Goal: Information Seeking & Learning: Learn about a topic

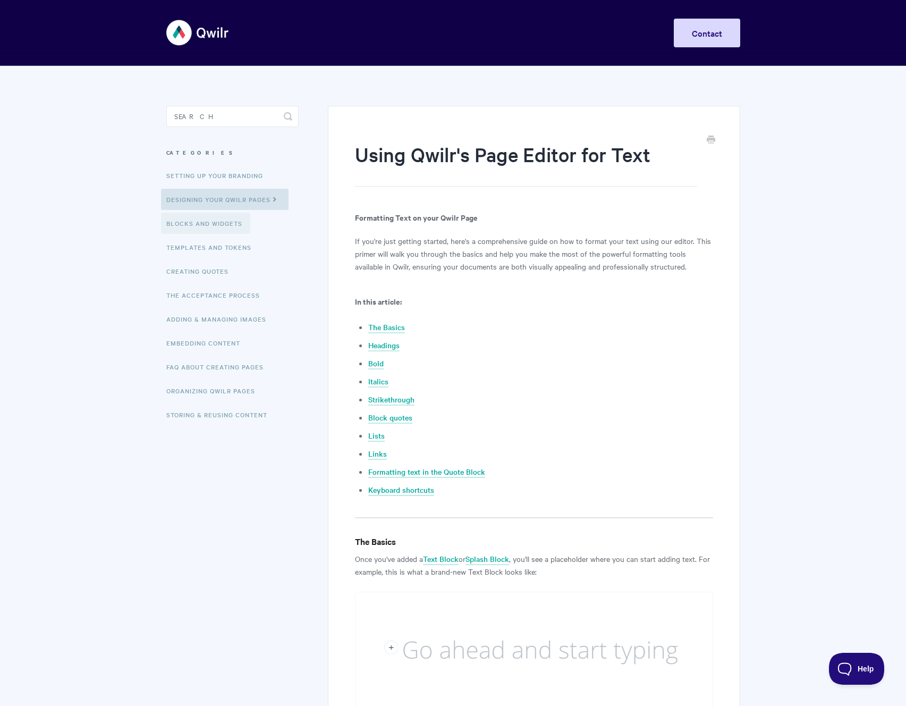
click at [214, 223] on link "Blocks and Widgets" at bounding box center [205, 223] width 89 height 21
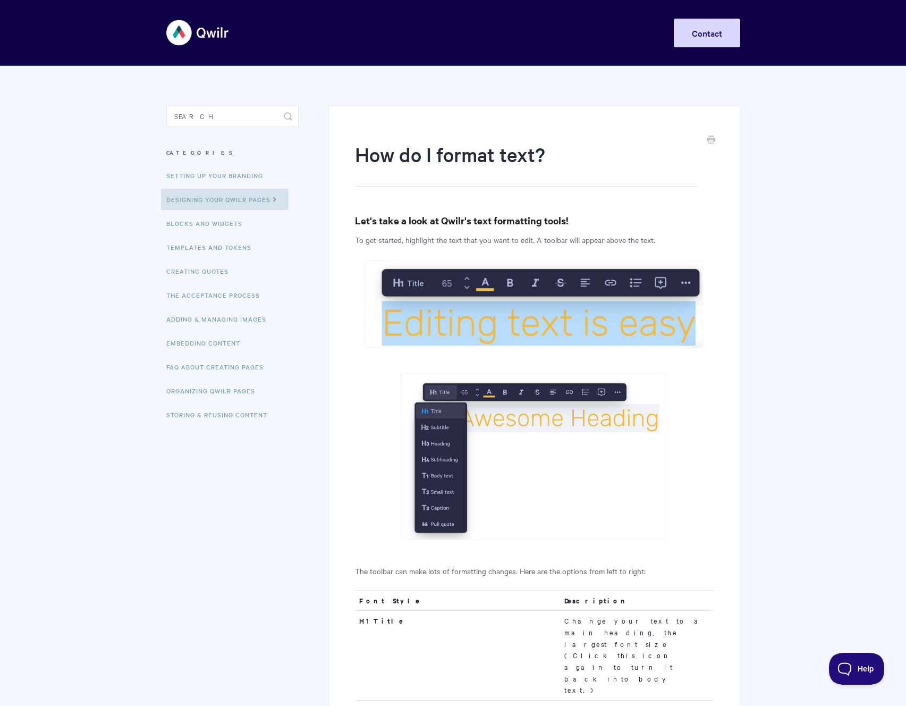
click at [212, 35] on img at bounding box center [197, 33] width 63 height 40
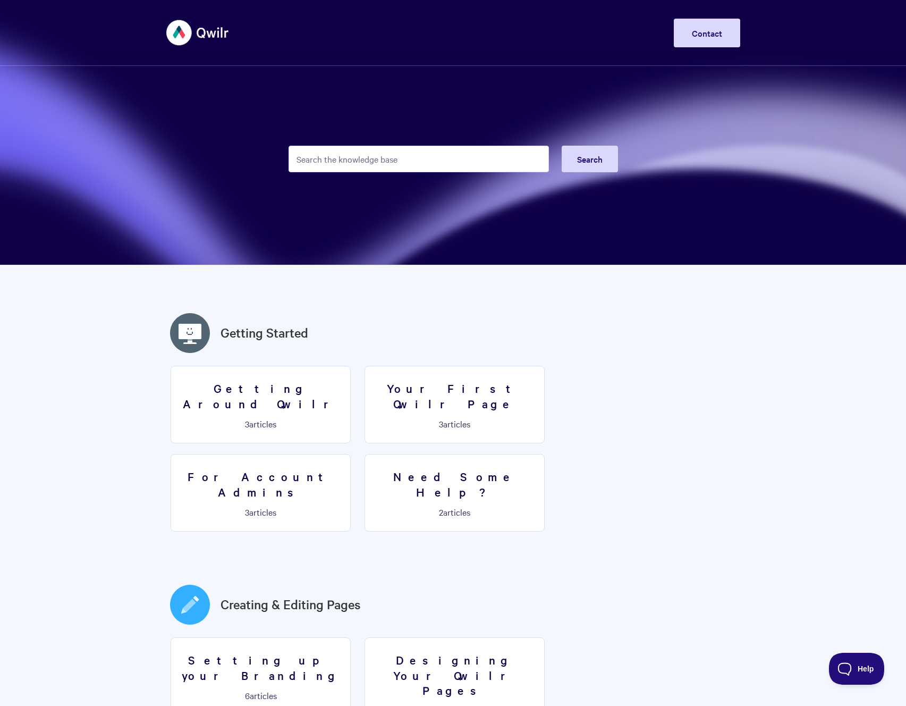
click at [467, 154] on input "Search the knowledge base" at bounding box center [419, 159] width 260 height 27
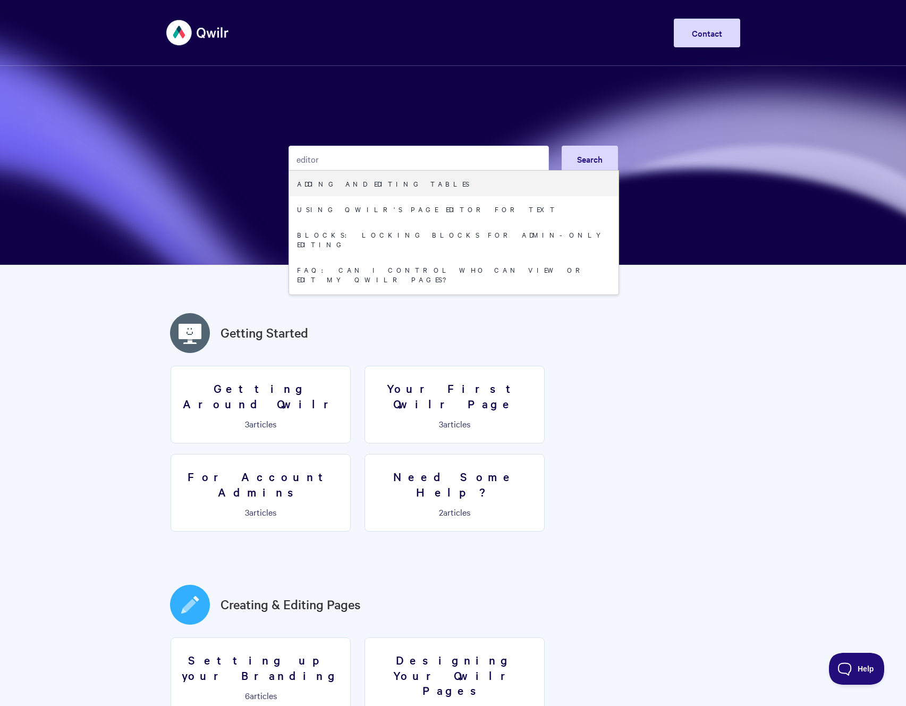
type input "editor"
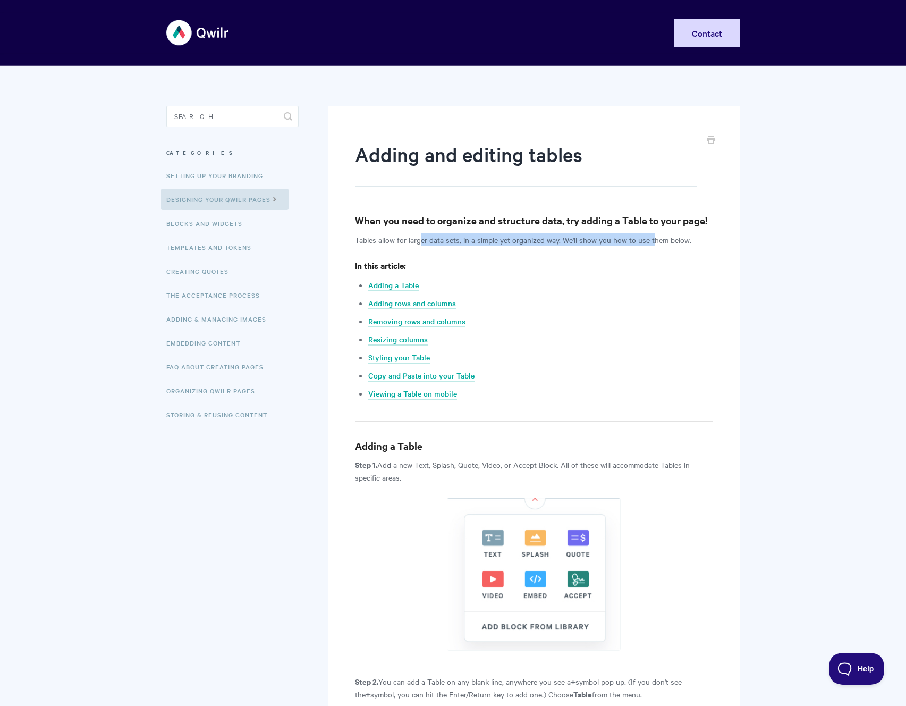
drag, startPoint x: 423, startPoint y: 239, endPoint x: 653, endPoint y: 234, distance: 229.6
click at [653, 234] on p "Tables allow for larger data sets, in a simple yet organized way. We'll show yo…" at bounding box center [534, 239] width 358 height 13
